Goal: Information Seeking & Learning: Learn about a topic

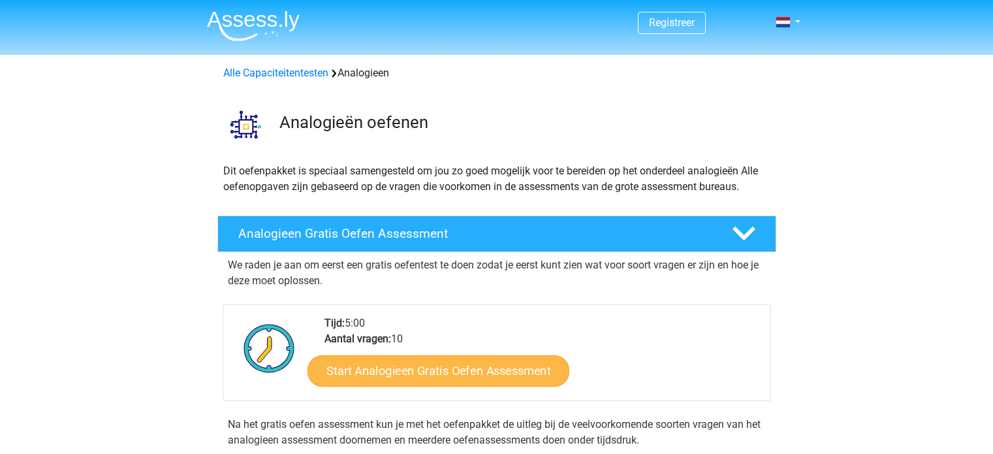
scroll to position [120, 0]
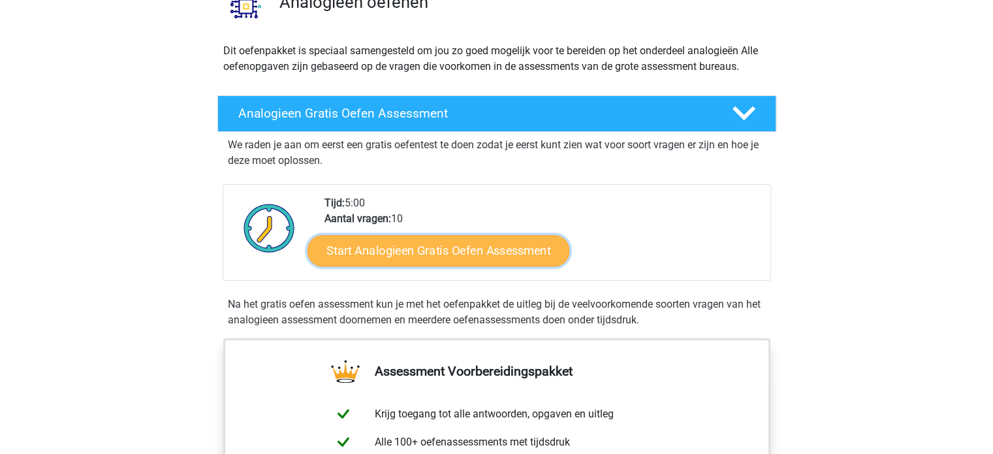
click at [384, 237] on link "Start Analogieen Gratis Oefen Assessment" at bounding box center [438, 249] width 262 height 31
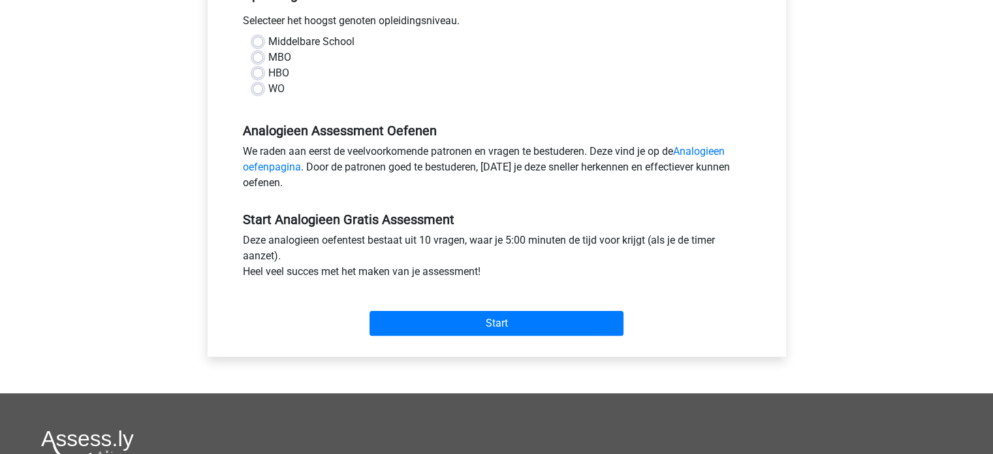
scroll to position [296, 0]
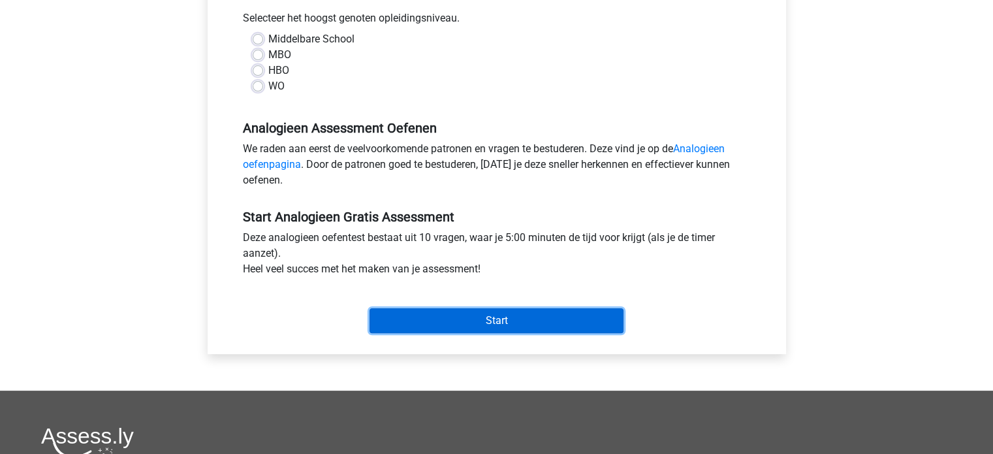
click at [467, 309] on input "Start" at bounding box center [496, 320] width 254 height 25
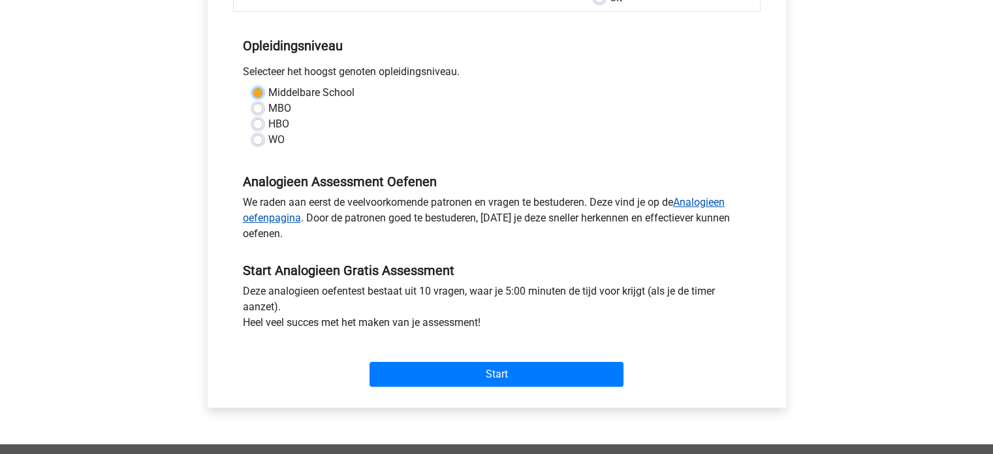
scroll to position [242, 0]
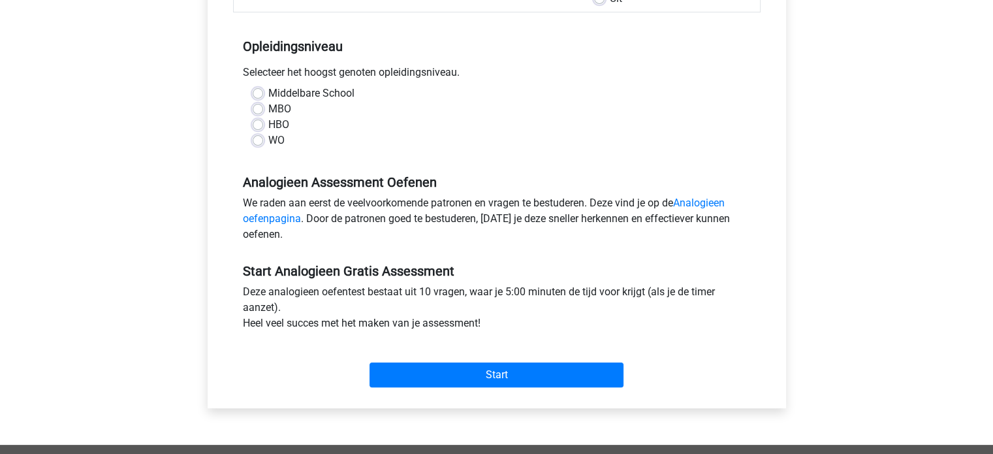
click at [337, 101] on div "MBO" at bounding box center [497, 109] width 488 height 16
click at [319, 93] on label "Middelbare School" at bounding box center [311, 93] width 86 height 16
click at [263, 93] on input "Middelbare School" at bounding box center [258, 91] width 10 height 13
radio input "true"
click at [469, 357] on div "Start" at bounding box center [496, 364] width 527 height 46
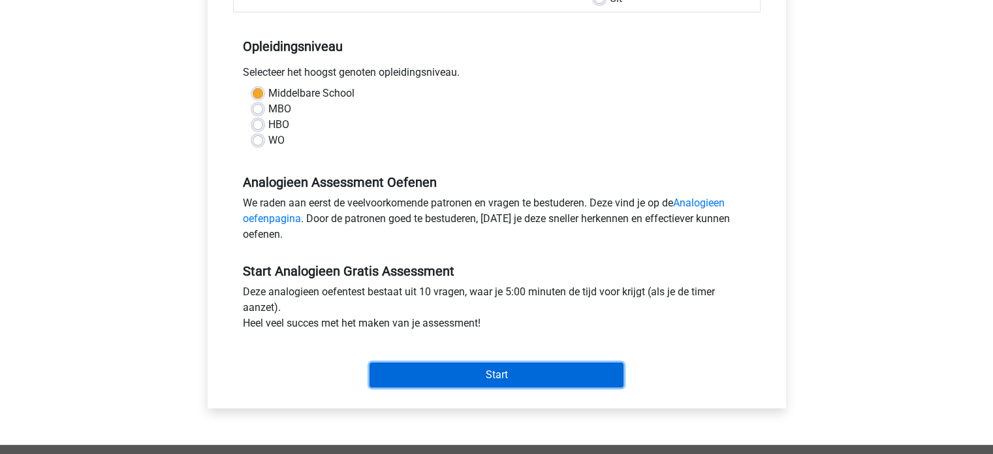
click at [476, 379] on input "Start" at bounding box center [496, 374] width 254 height 25
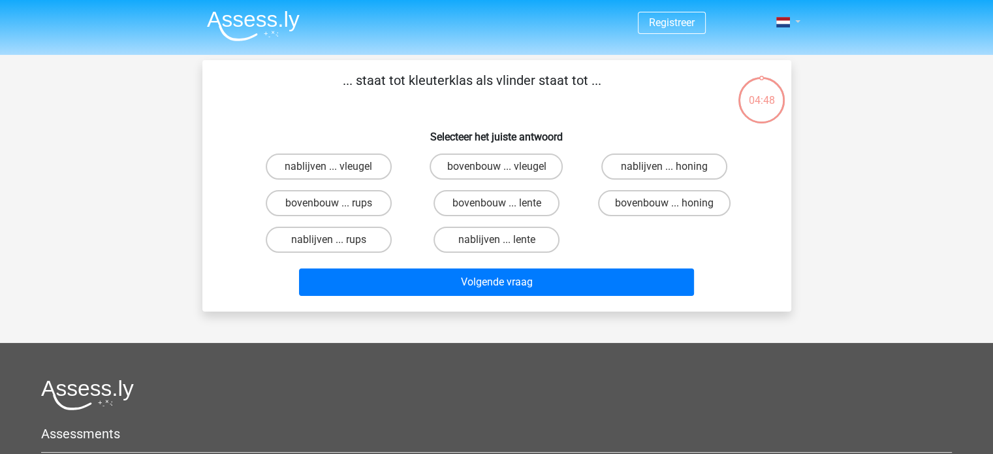
click at [790, 28] on link at bounding box center [784, 22] width 26 height 16
